Goal: Use online tool/utility: Utilize a website feature to perform a specific function

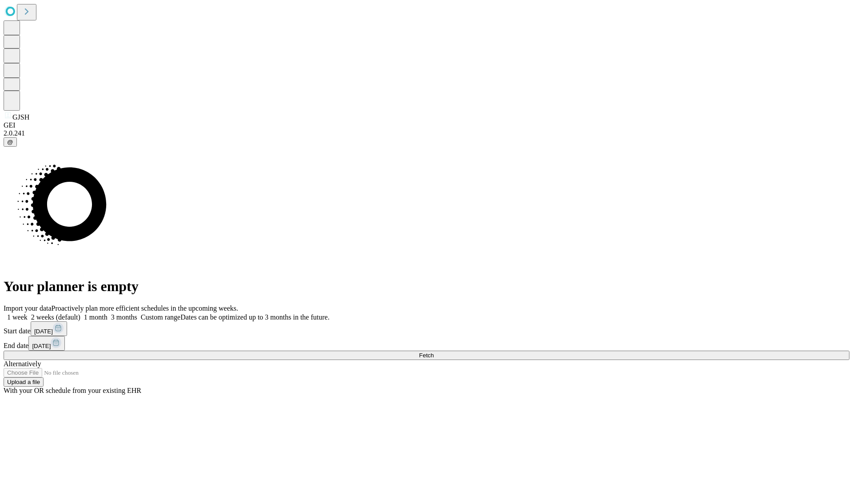
click at [434, 352] on span "Fetch" at bounding box center [426, 355] width 15 height 7
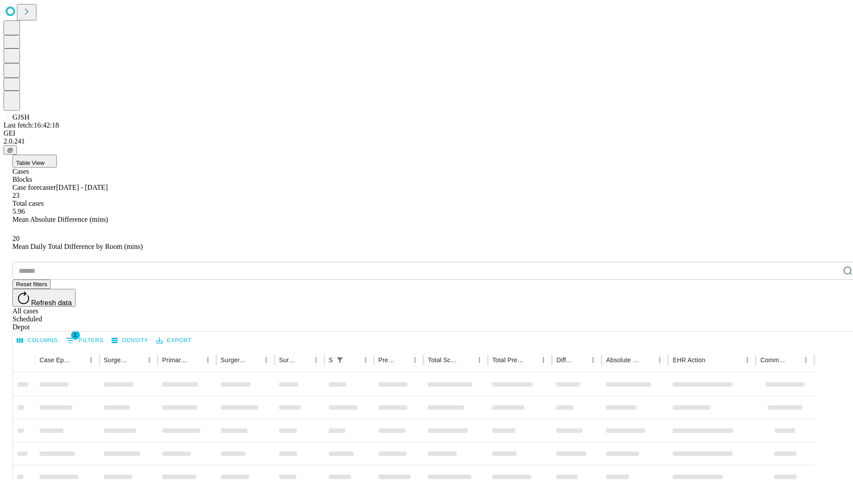
click at [44, 159] on span "Table View" at bounding box center [30, 162] width 28 height 7
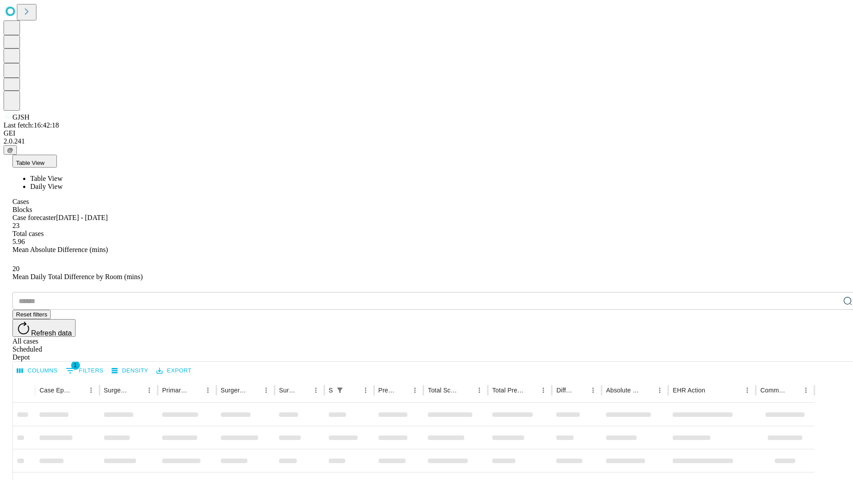
click at [63, 183] on span "Daily View" at bounding box center [46, 187] width 32 height 8
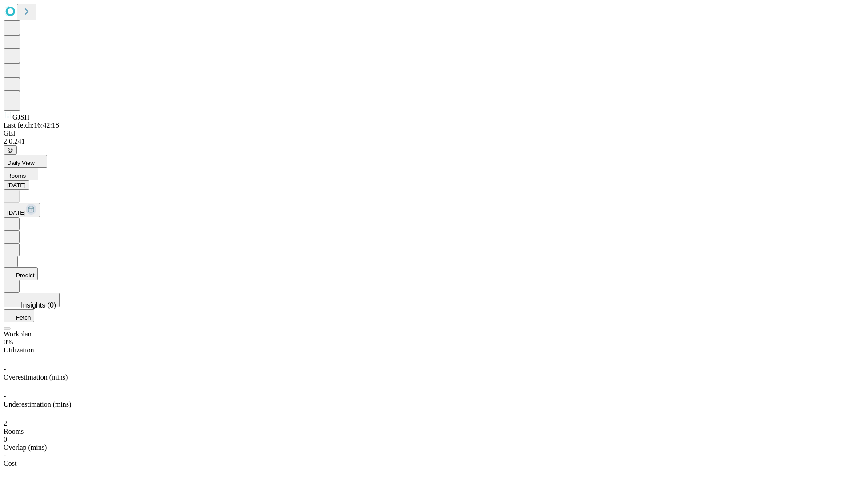
click at [38, 267] on button "Predict" at bounding box center [21, 273] width 34 height 13
